Goal: Transaction & Acquisition: Purchase product/service

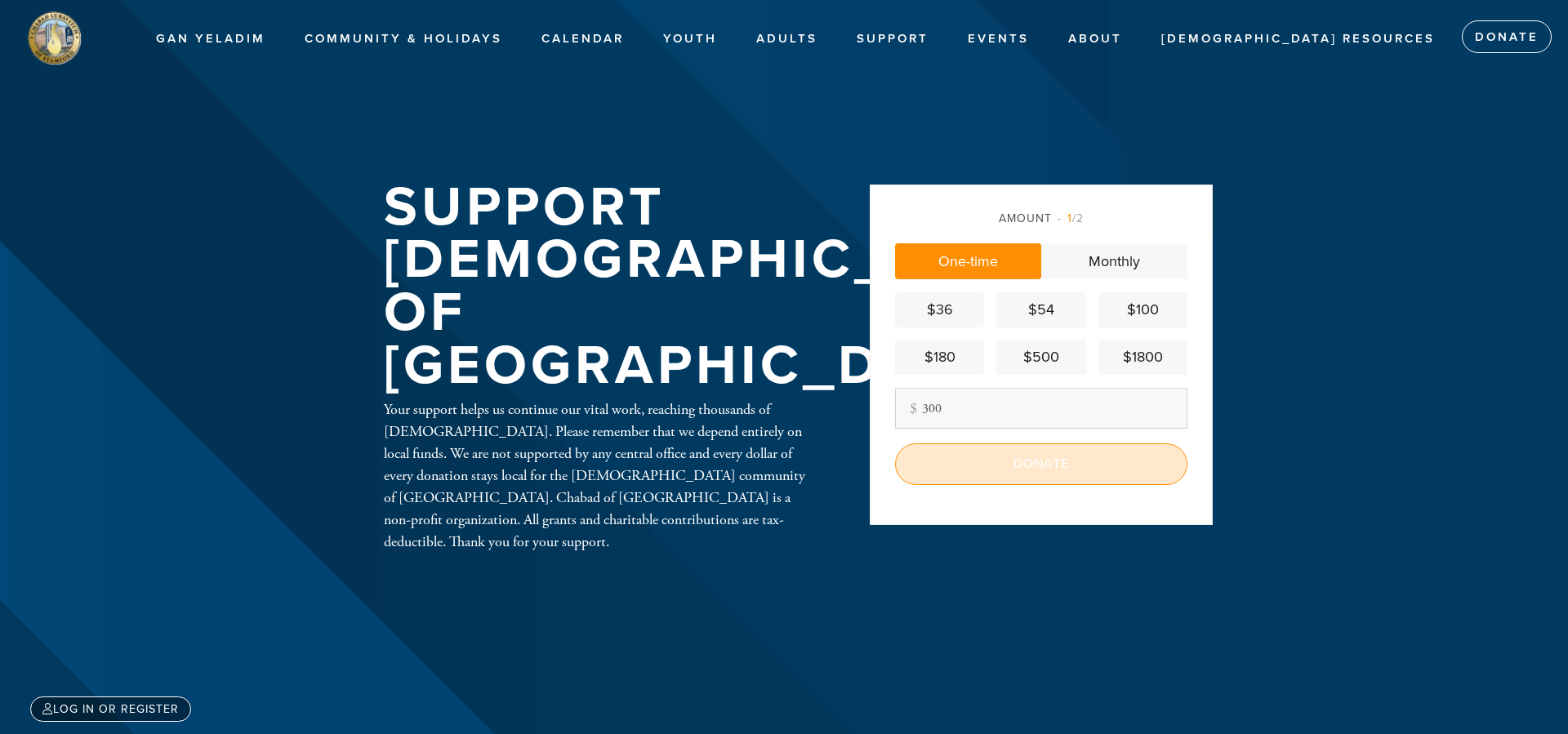
type input "300"
click at [1013, 463] on input "Donate" at bounding box center [1041, 463] width 292 height 41
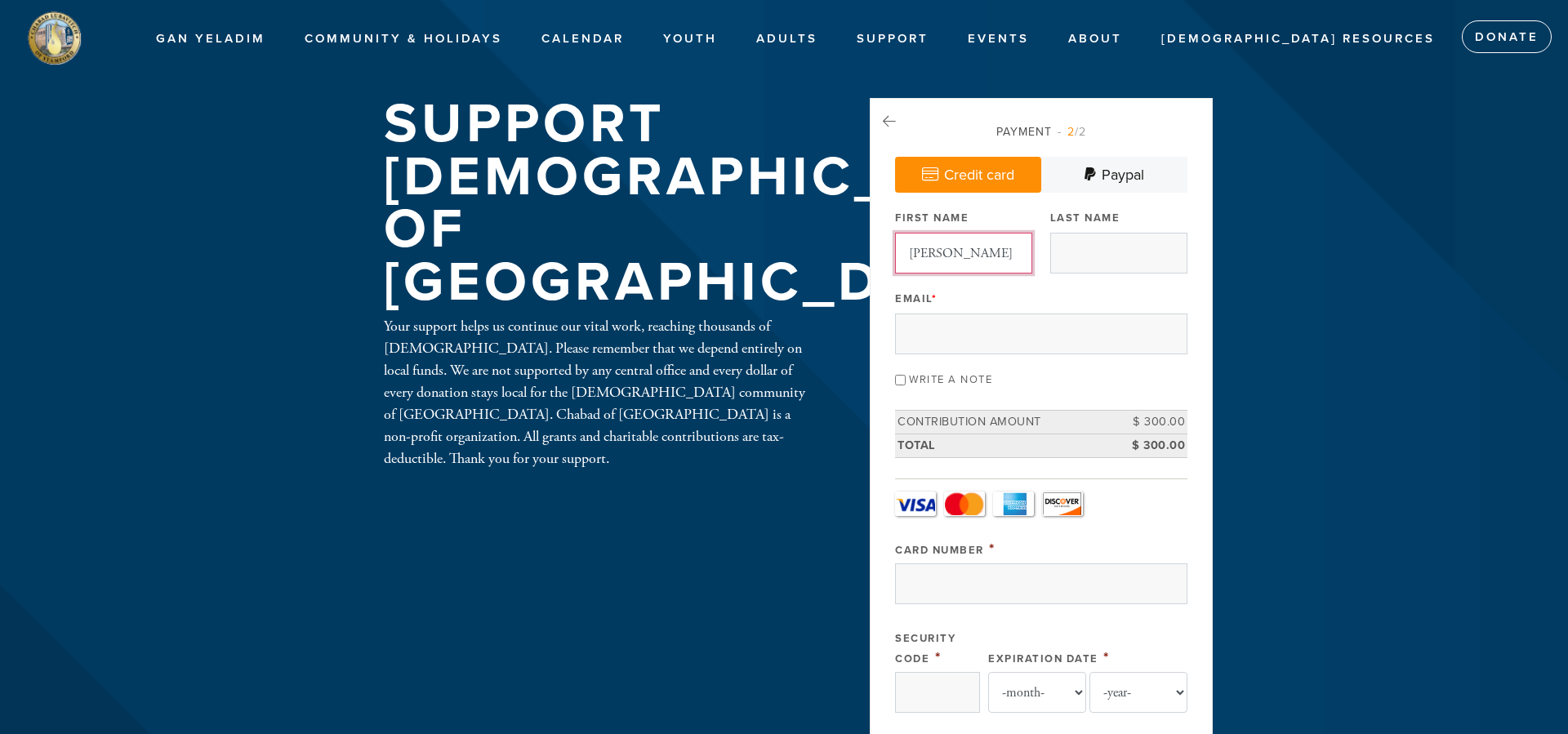
type input "[PERSON_NAME]"
type input "m"
type input "[PERSON_NAME][EMAIL_ADDRESS][PERSON_NAME][DOMAIN_NAME]"
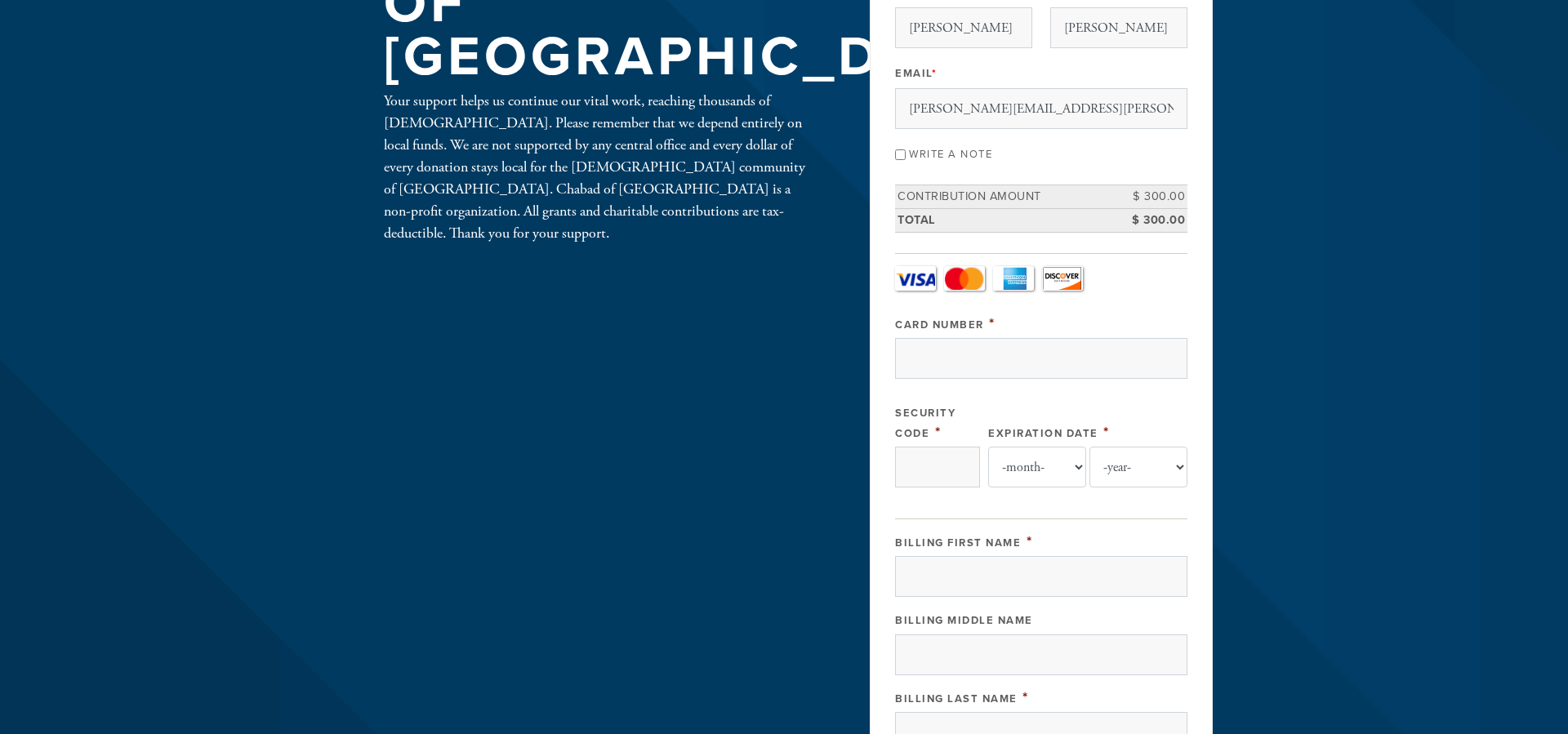
scroll to position [225, 0]
click at [936, 375] on input "Card Number" at bounding box center [1041, 358] width 292 height 41
type input "[CREDIT_CARD_NUMBER]"
type input "4749"
select select "9"
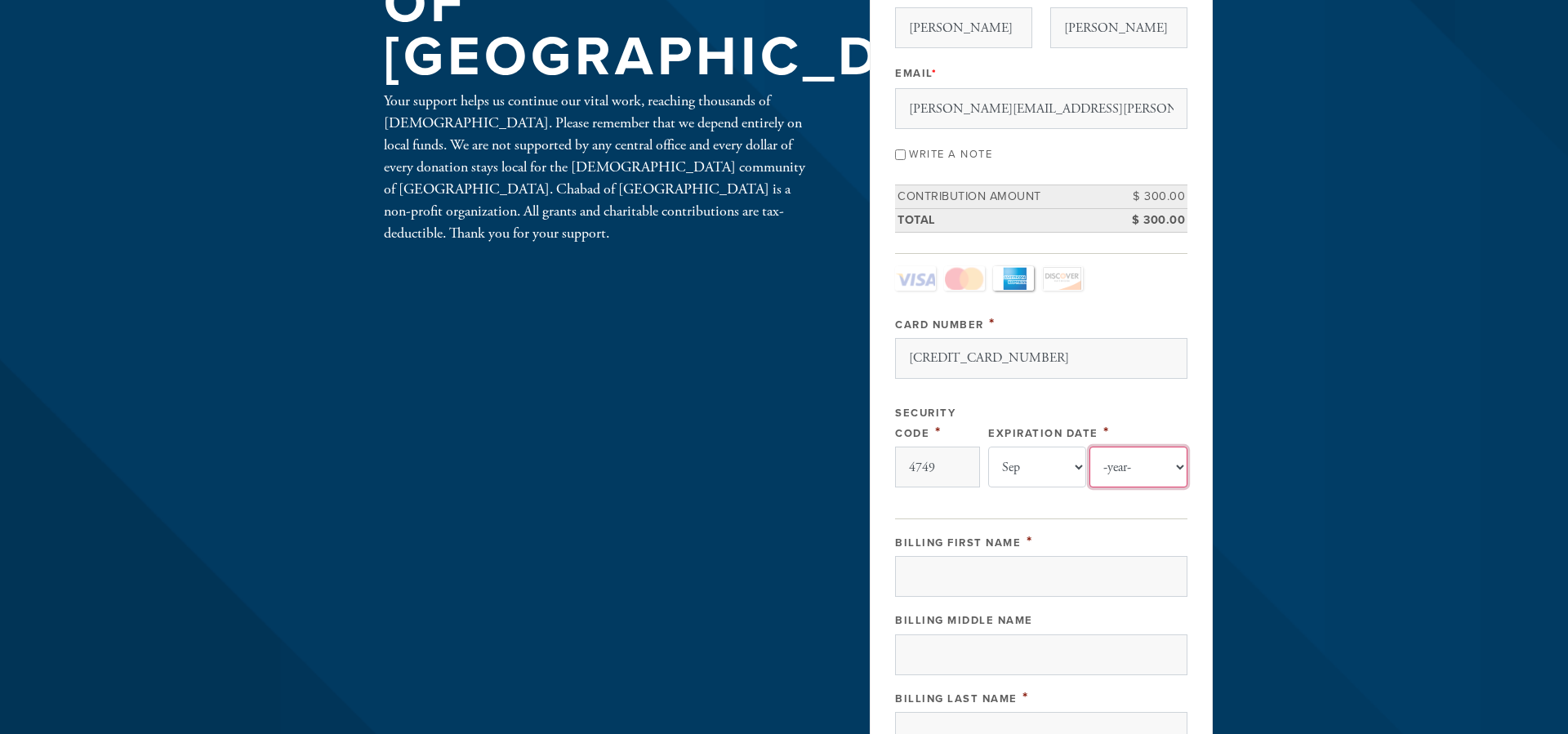
select select "2028"
type input "[PERSON_NAME]"
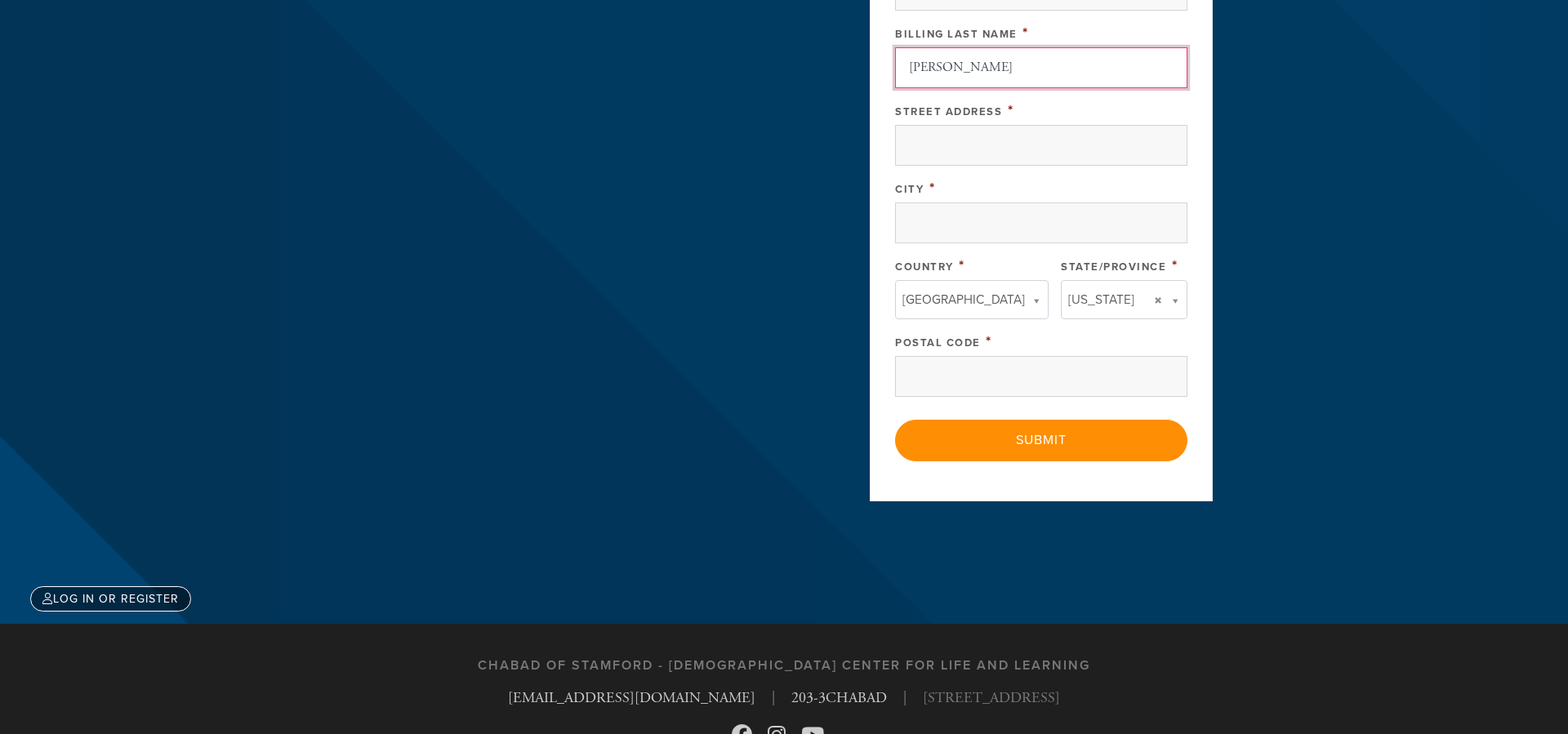
scroll to position [890, 0]
type input "[PERSON_NAME]"
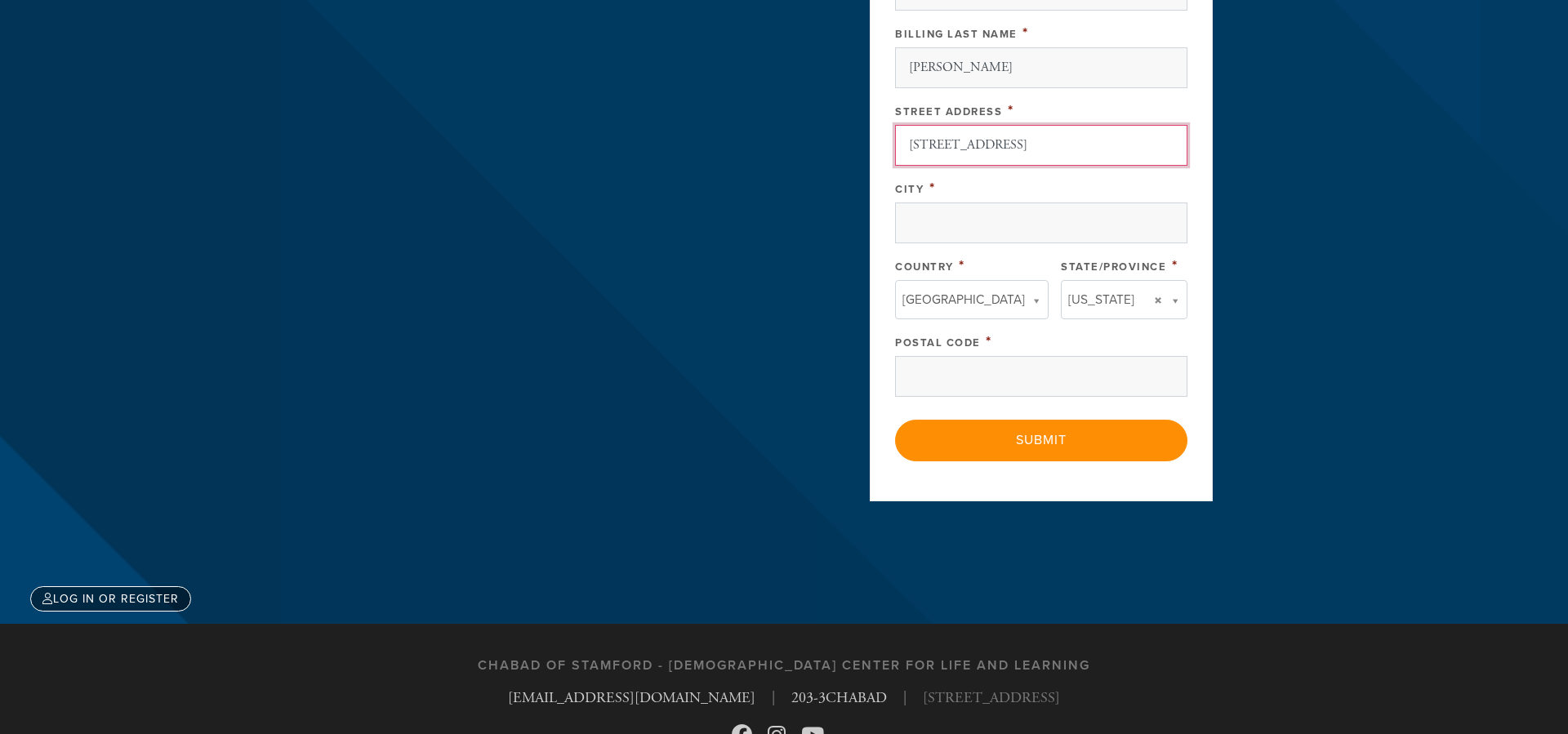
type input "[STREET_ADDRESS]"
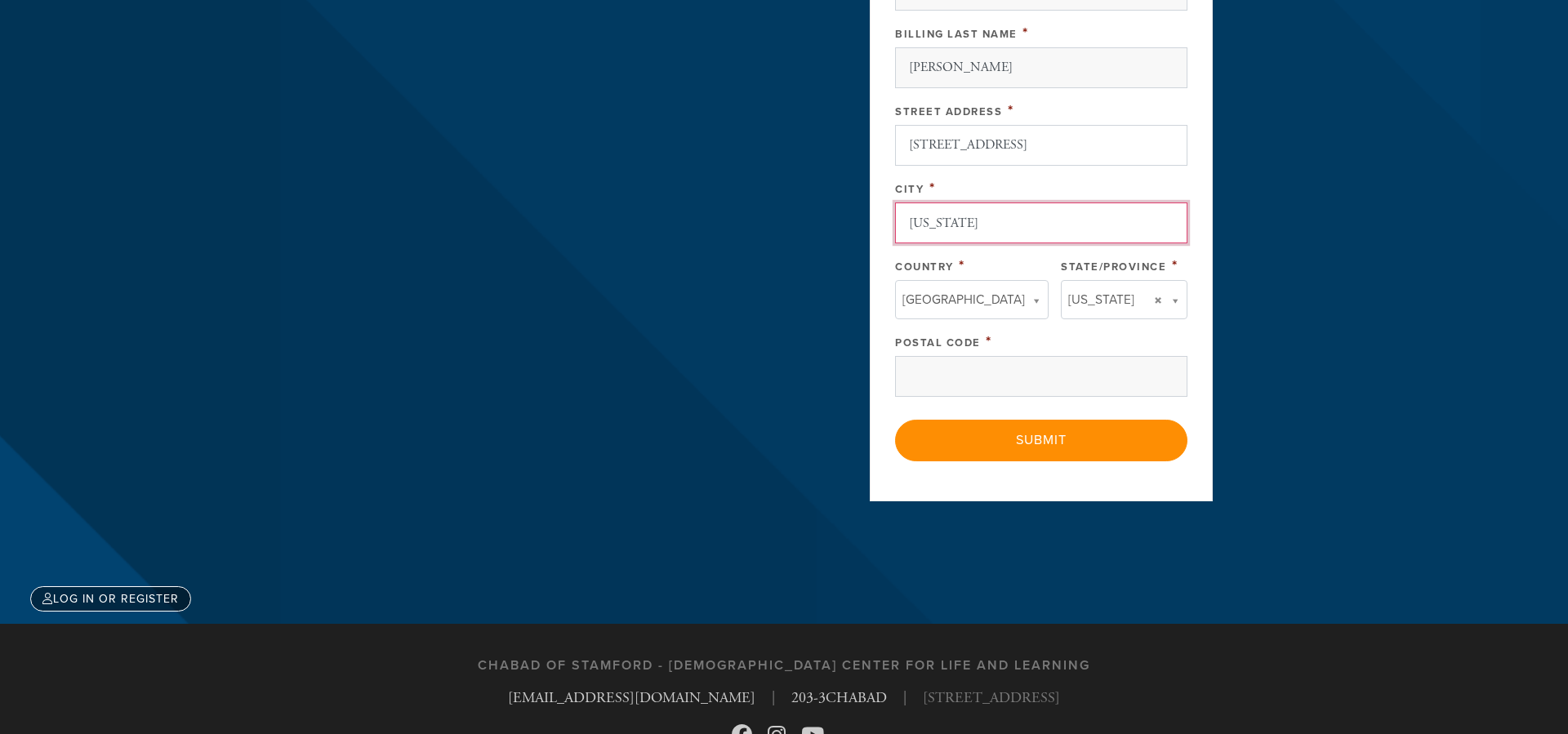
type input "[US_STATE]"
type input "n"
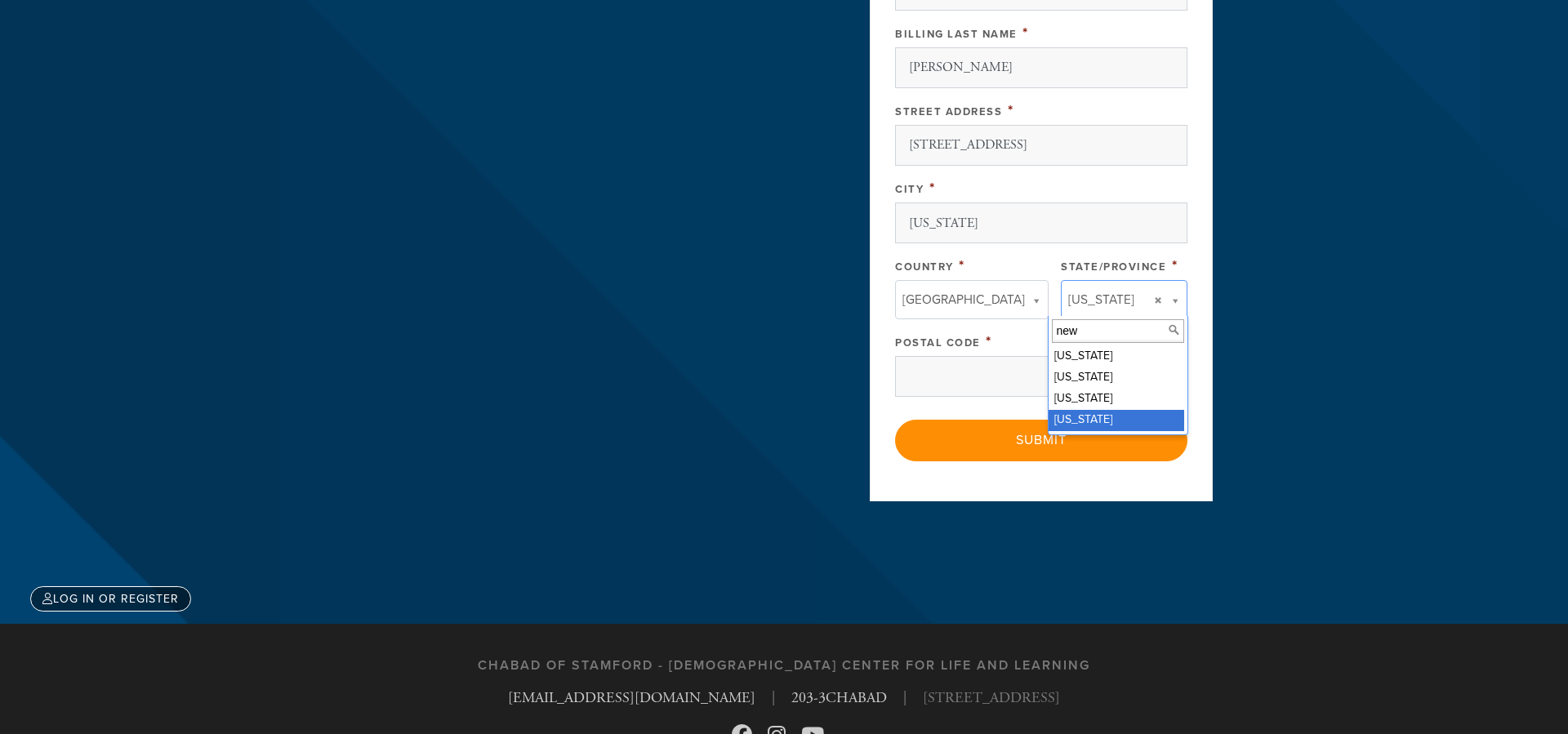
type input "new"
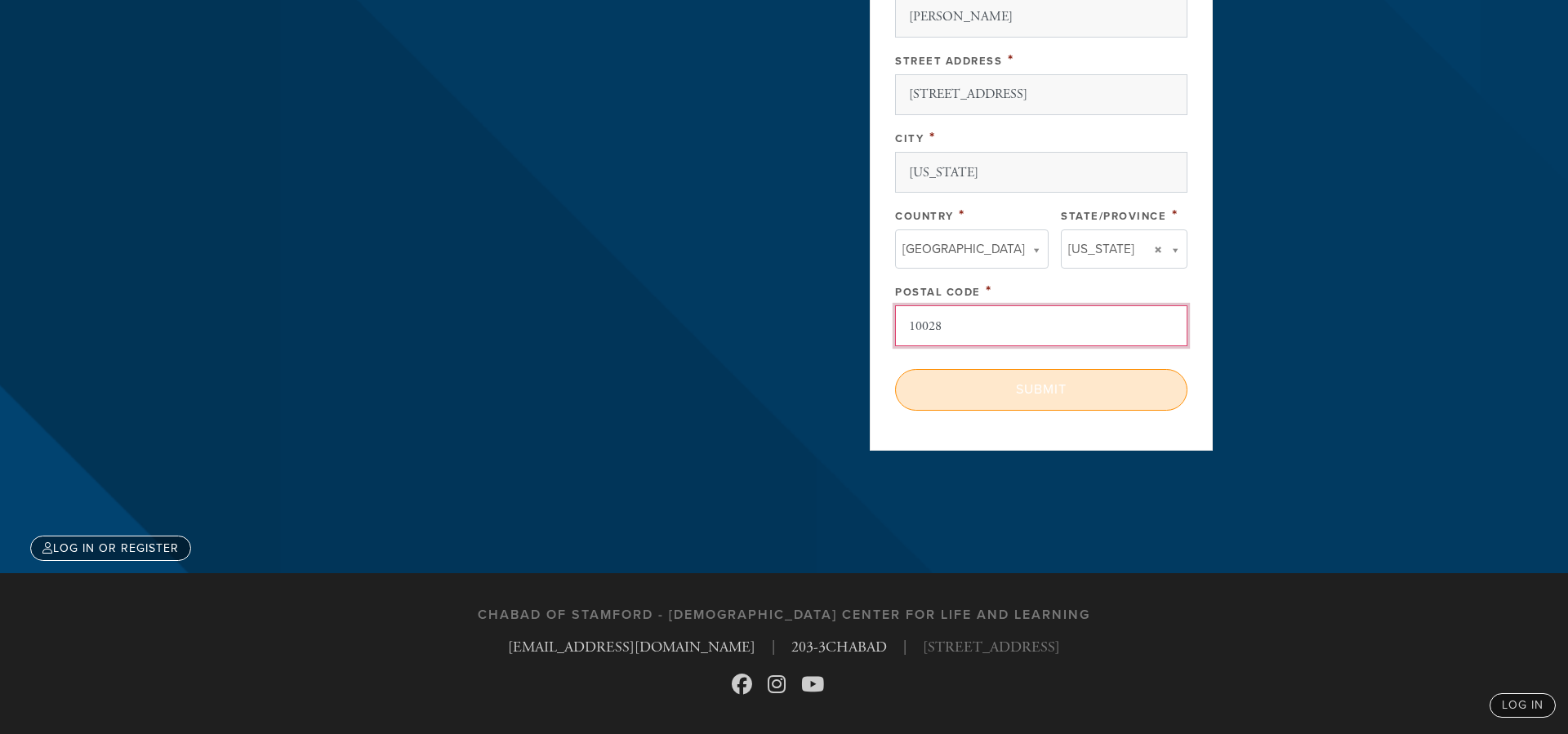
scroll to position [939, 0]
type input "10028"
click at [951, 384] on input "Submit" at bounding box center [1041, 389] width 292 height 41
